Goal: Task Accomplishment & Management: Manage account settings

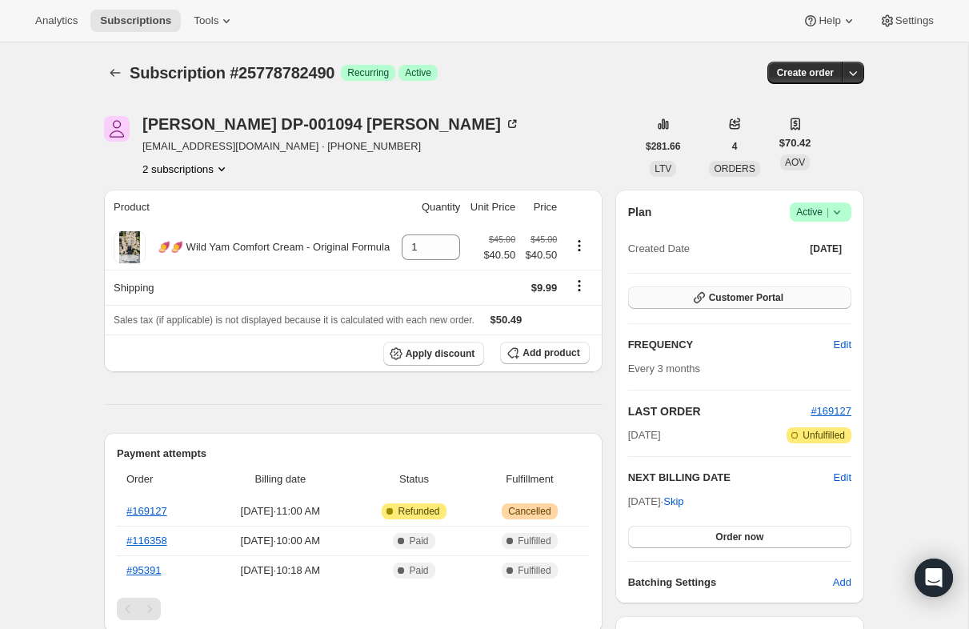
click at [730, 301] on span "Customer Portal" at bounding box center [746, 297] width 74 height 13
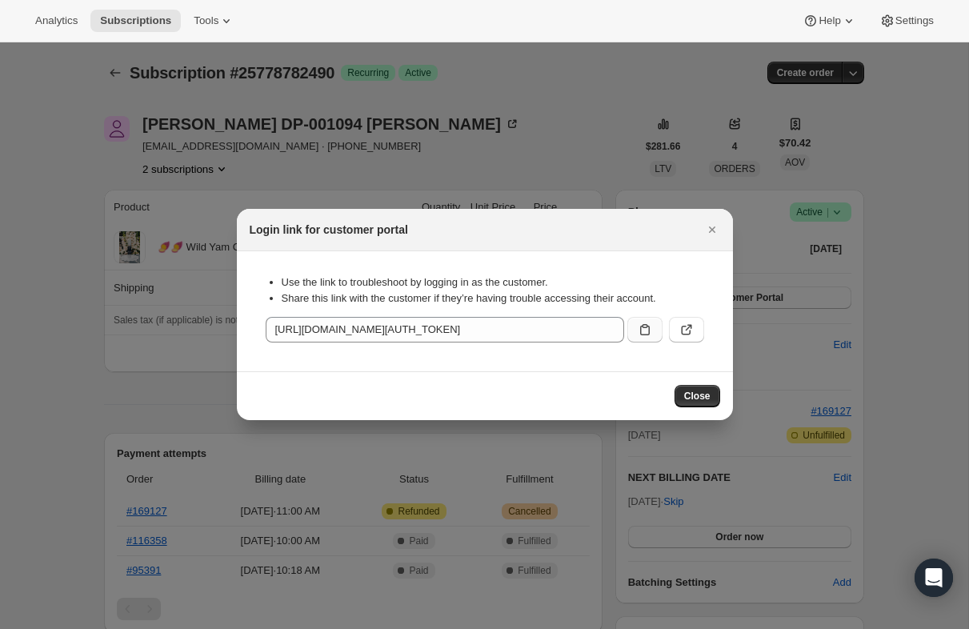
click at [647, 328] on icon ":rc0:" at bounding box center [645, 330] width 16 height 16
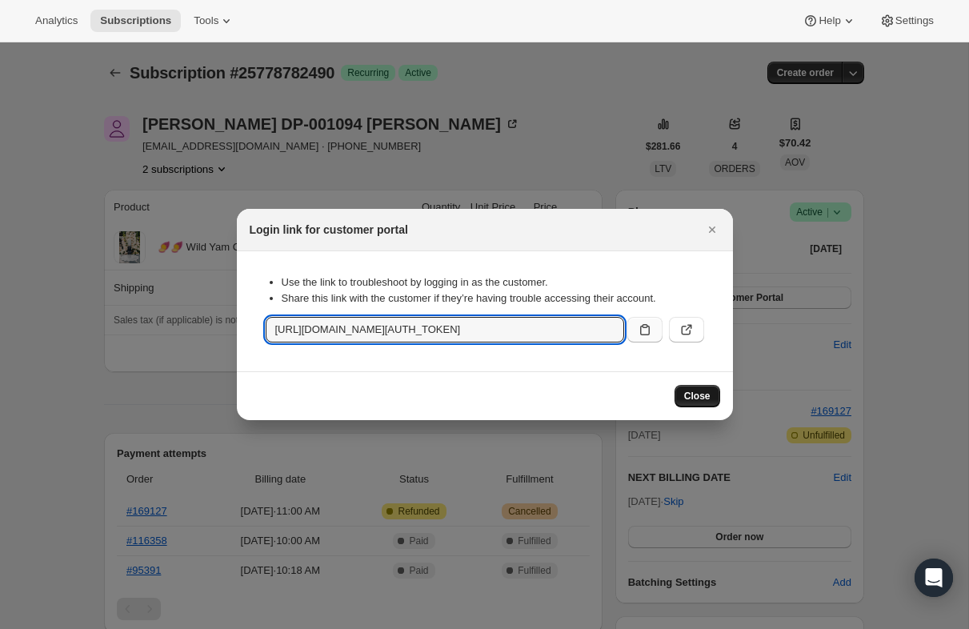
click at [700, 401] on span "Close" at bounding box center [697, 396] width 26 height 13
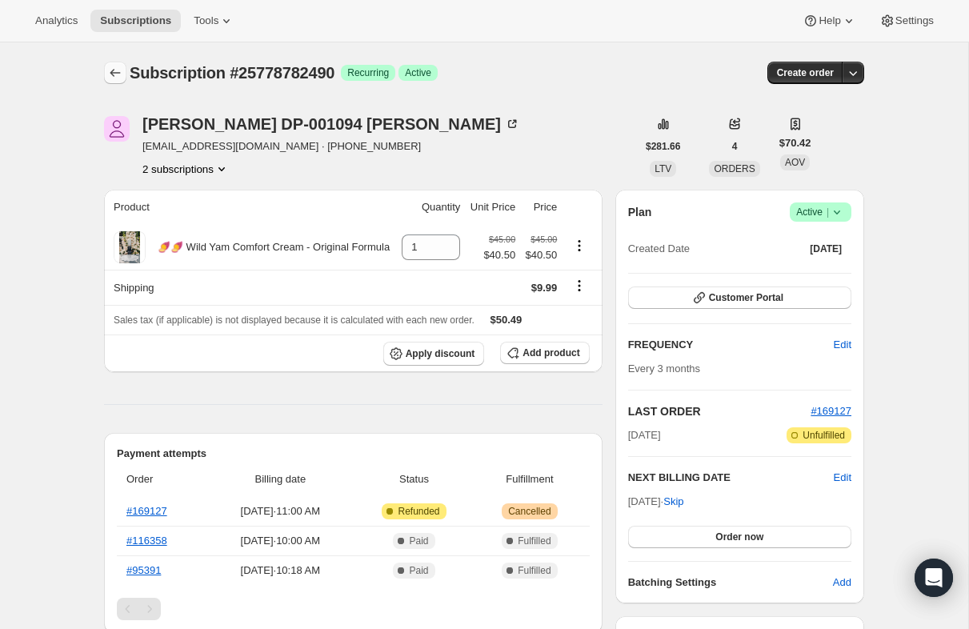
click at [126, 75] on button "Subscriptions" at bounding box center [115, 73] width 22 height 22
